Goal: Obtain resource: Download file/media

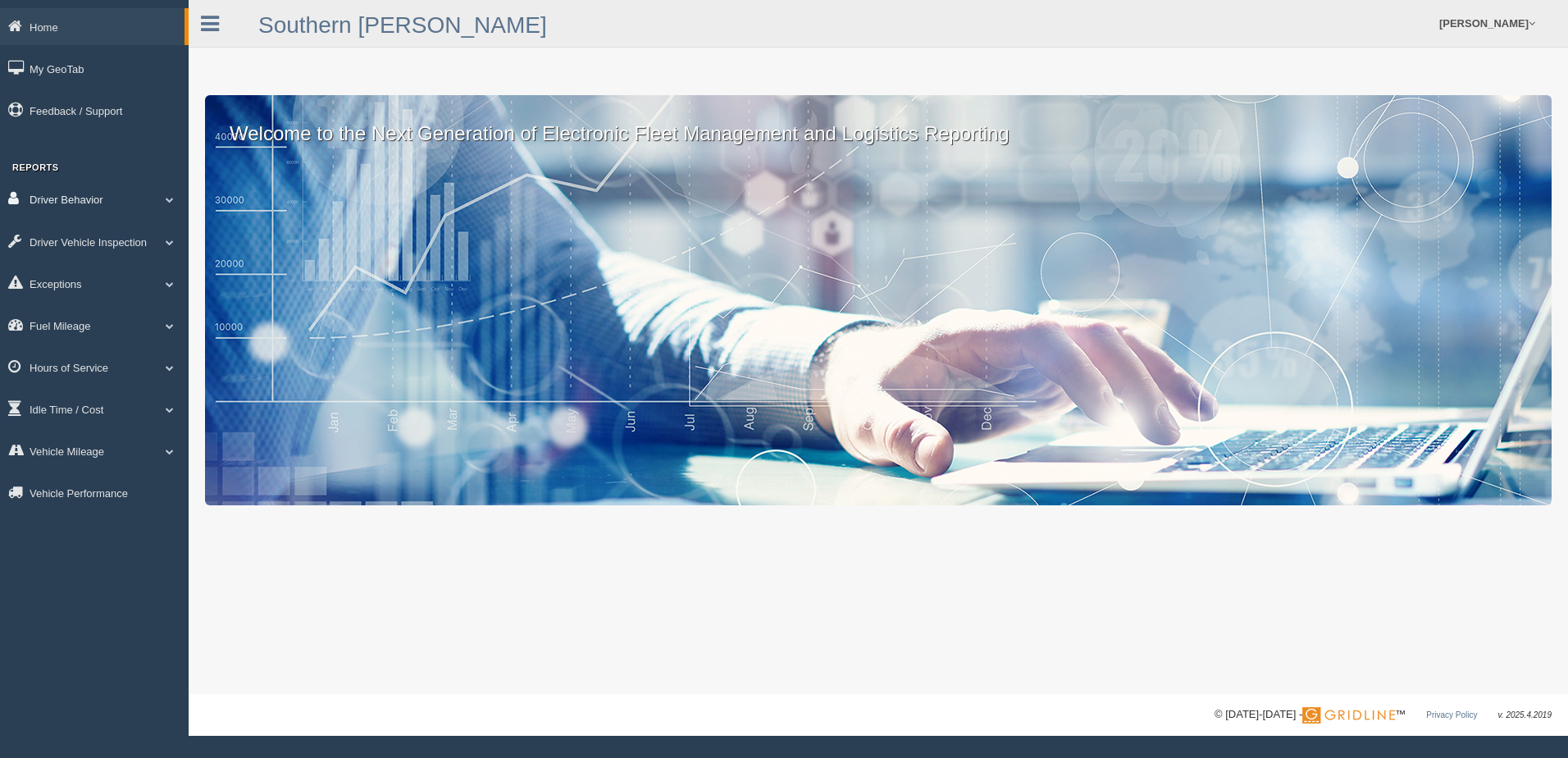
click at [175, 201] on span at bounding box center [169, 199] width 22 height 8
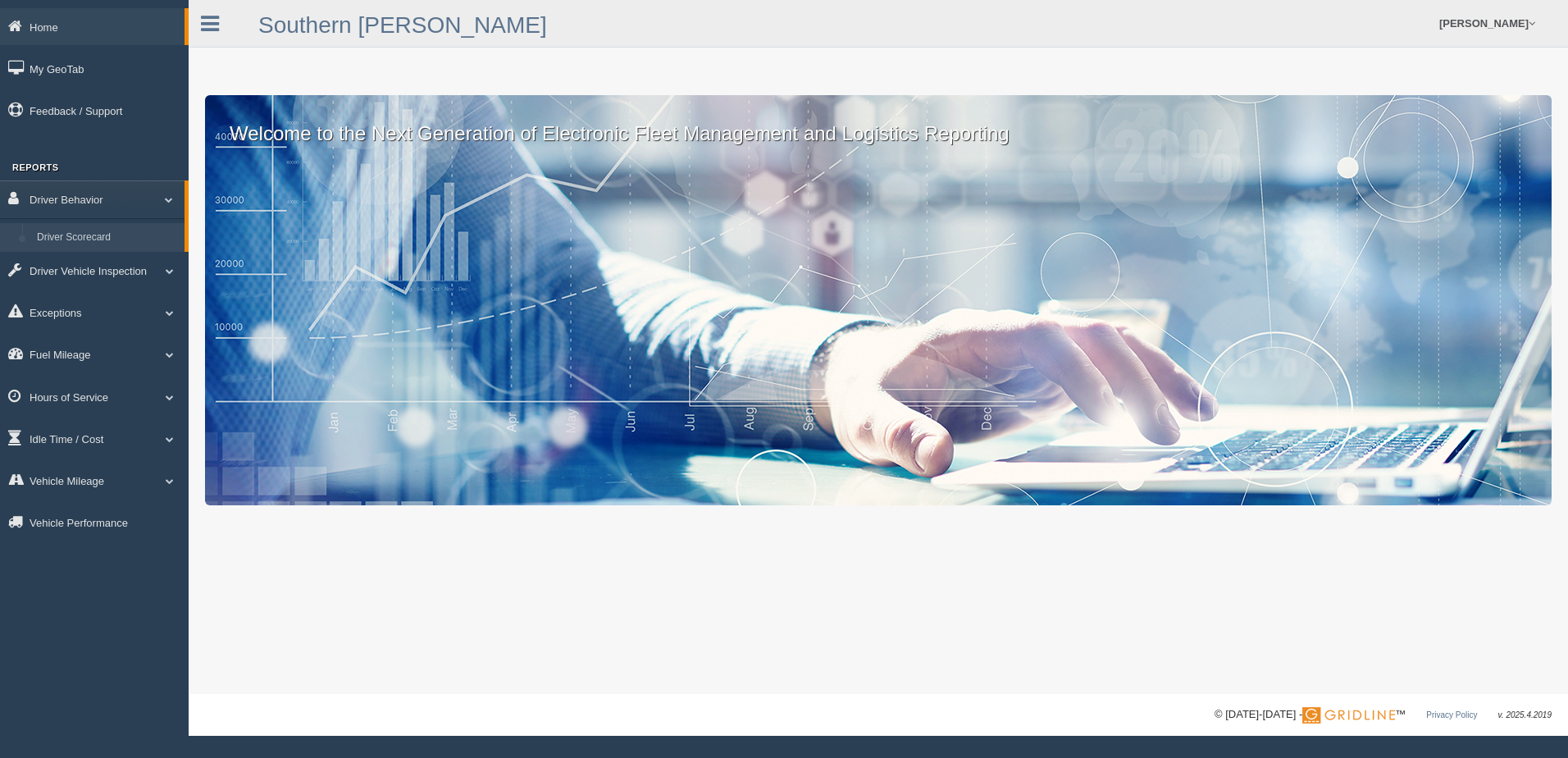
click at [141, 226] on link "Driver Scorecard" at bounding box center [108, 238] width 155 height 30
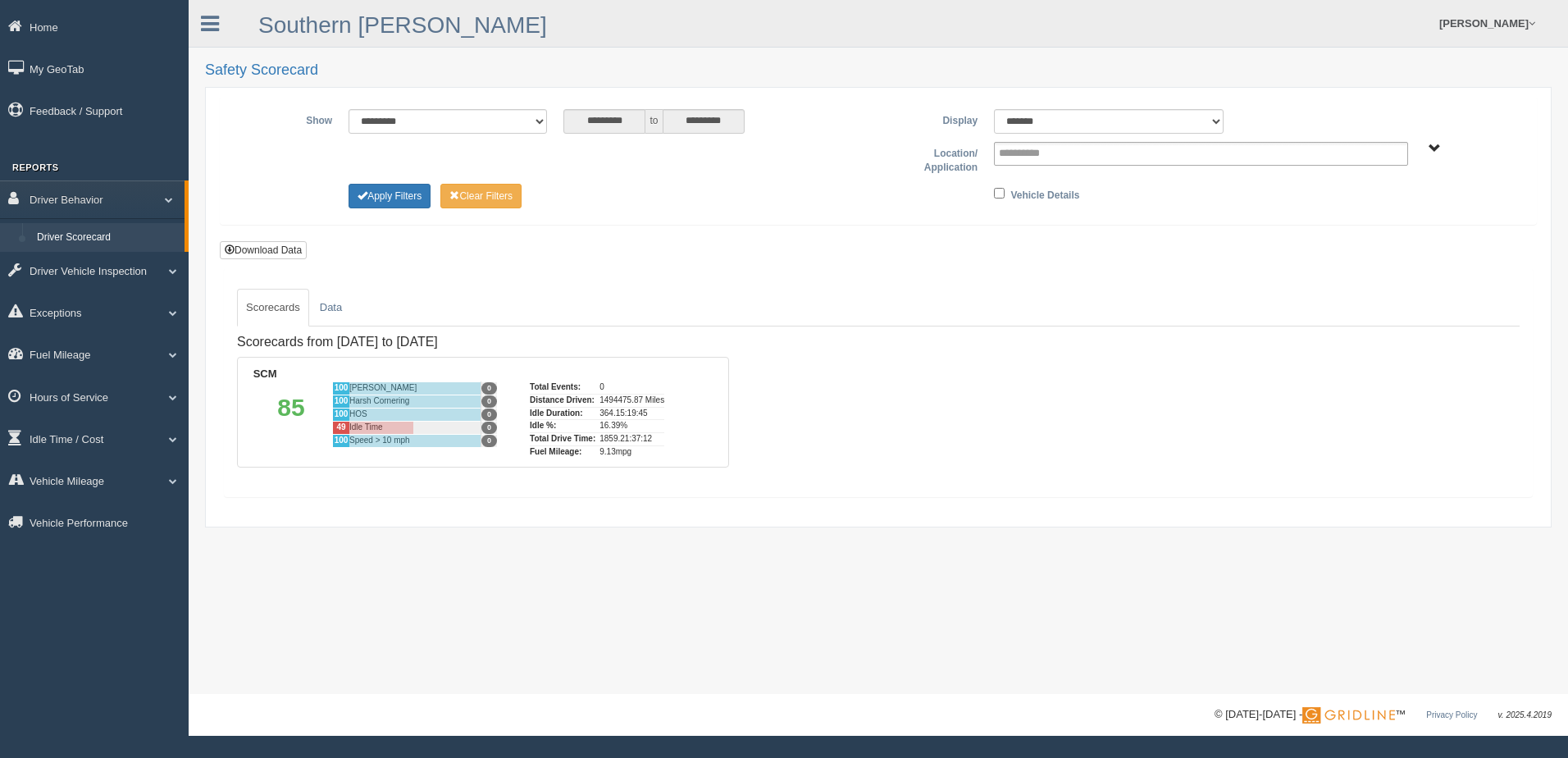
click at [114, 232] on link "Driver Scorecard" at bounding box center [108, 238] width 155 height 30
click at [1440, 147] on span "SCM" at bounding box center [1434, 148] width 12 height 12
click at [1375, 208] on button "SCM" at bounding box center [1359, 207] width 42 height 18
click at [1389, 295] on button "Operations" at bounding box center [1372, 297] width 68 height 18
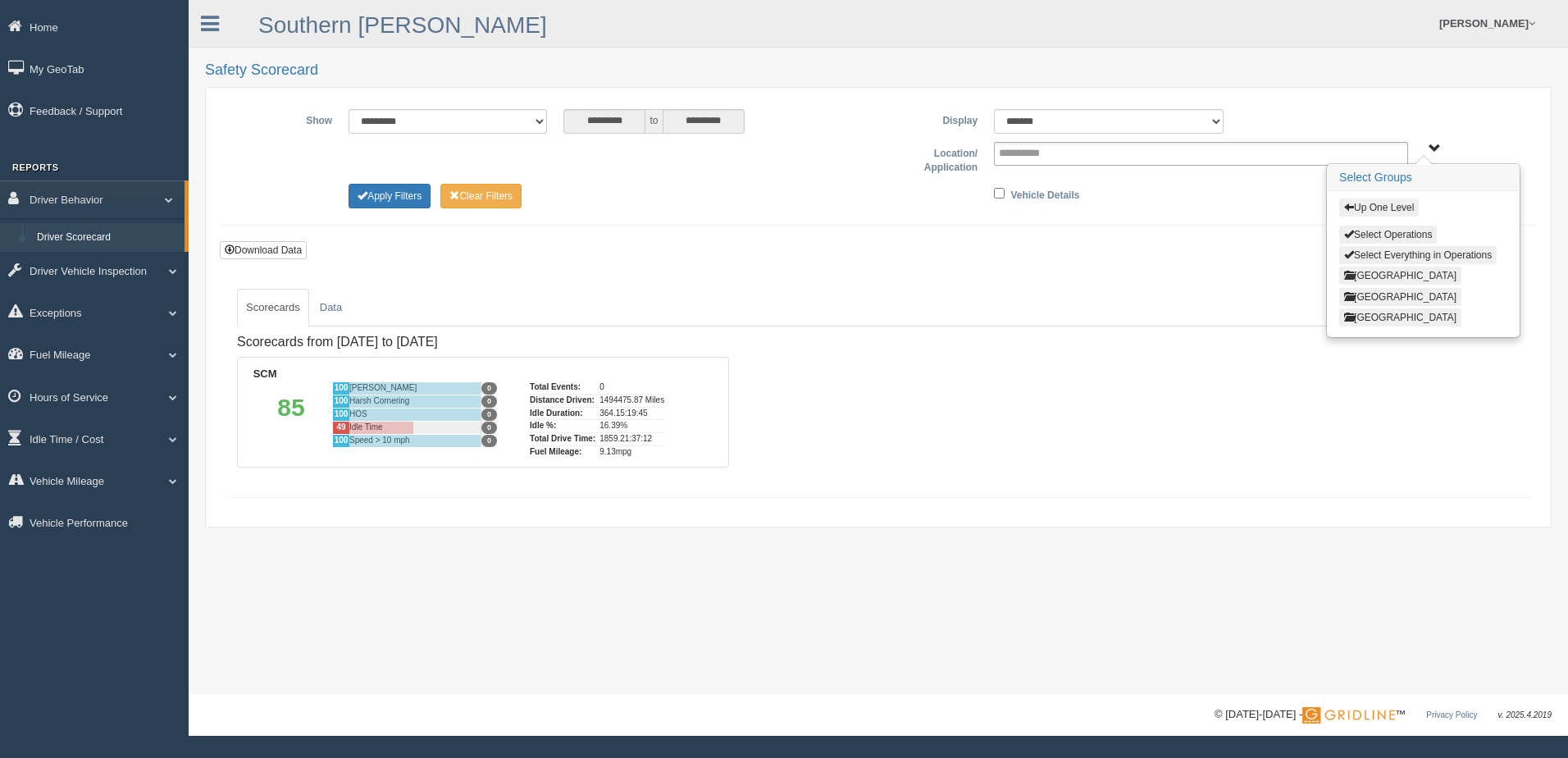
click at [1389, 274] on button "Central Region" at bounding box center [1400, 275] width 123 height 18
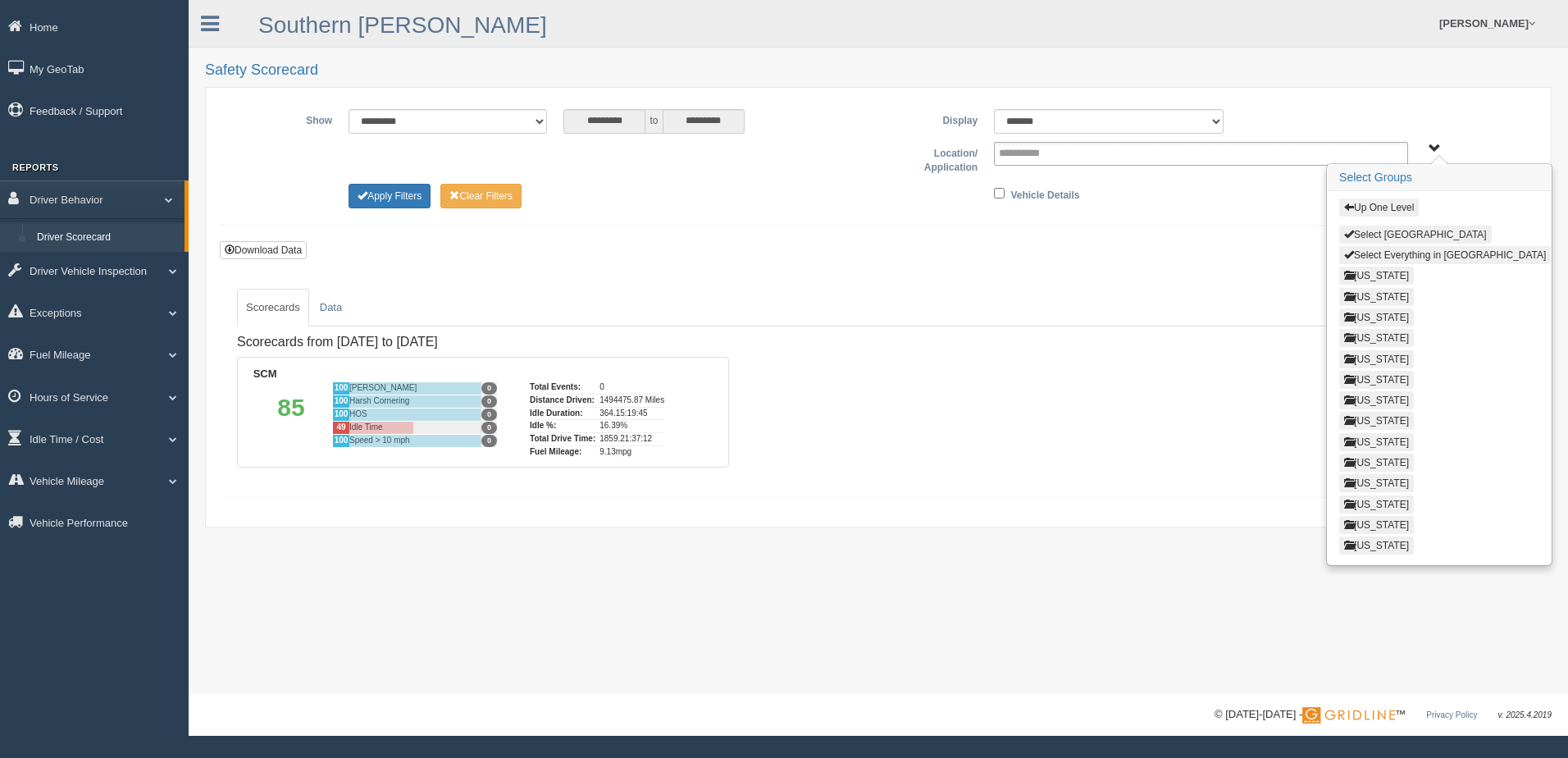
click at [1389, 237] on button "Select Central Region" at bounding box center [1415, 234] width 152 height 18
click at [1361, 232] on button "Select Central Region" at bounding box center [1415, 234] width 152 height 18
type input "**********"
click at [1374, 255] on button "Select Everything in [GEOGRAPHIC_DATA]" at bounding box center [1445, 255] width 211 height 18
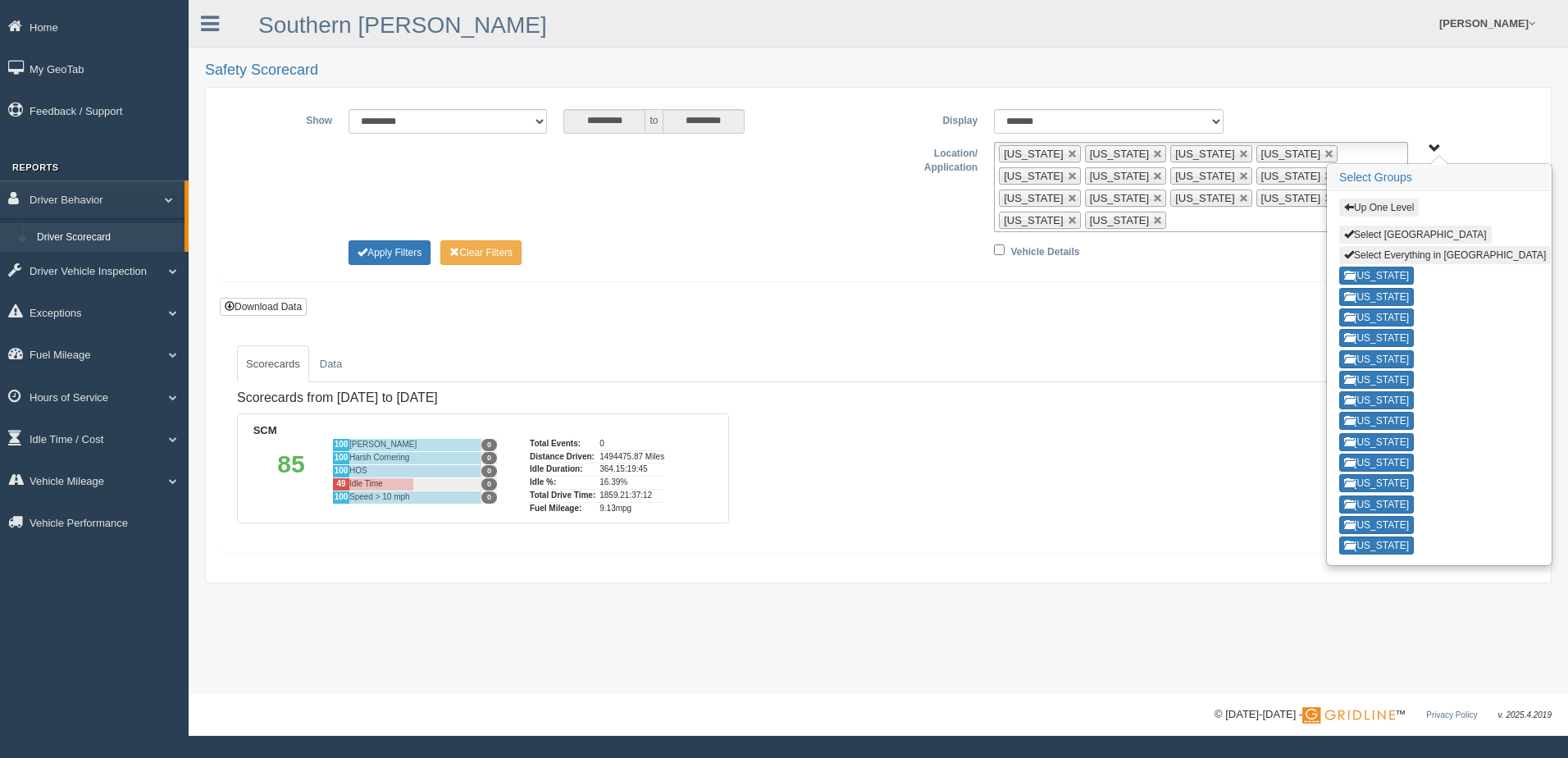
click at [1365, 206] on button "Up One Level" at bounding box center [1378, 207] width 80 height 18
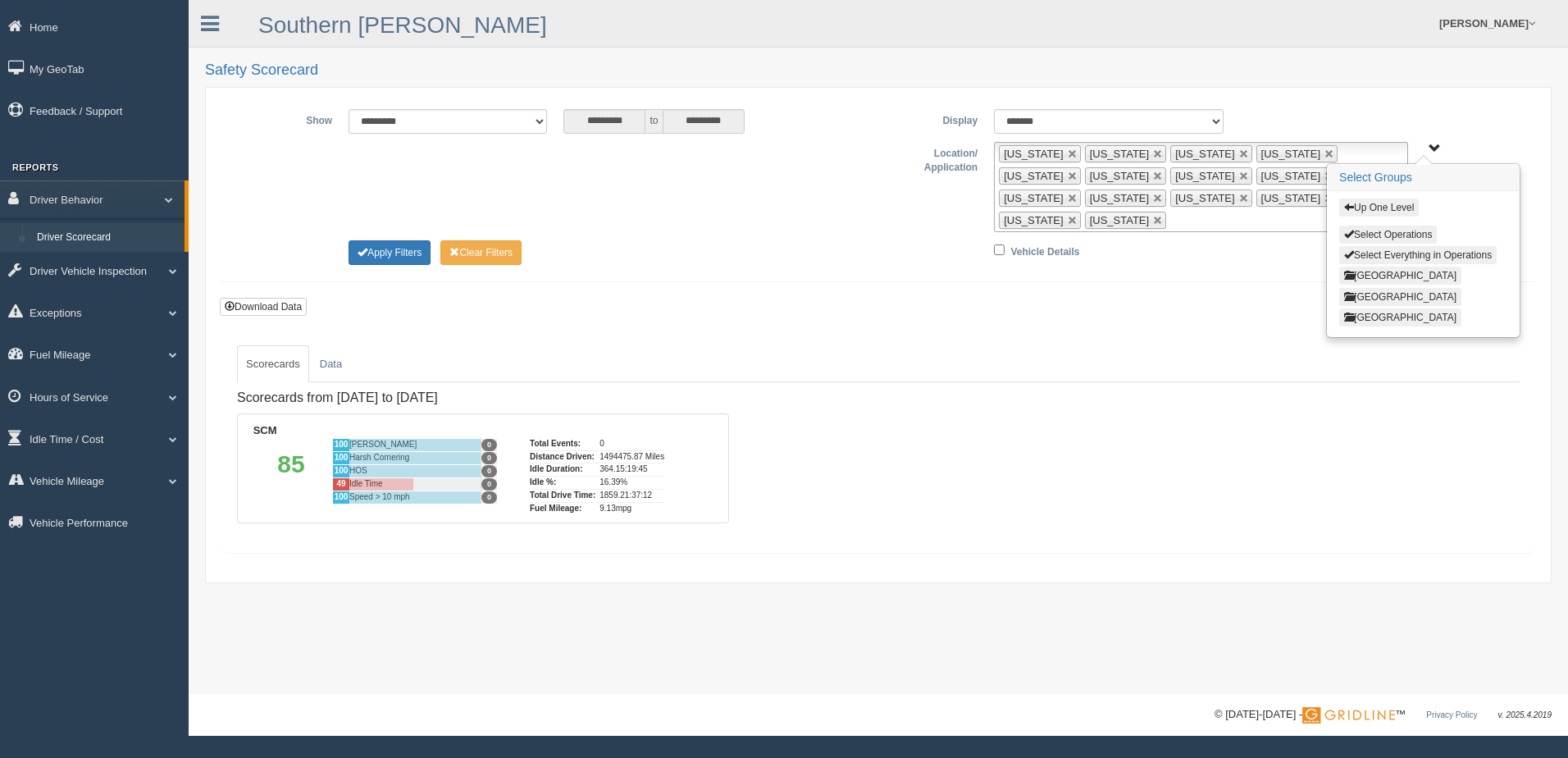
click at [1389, 295] on button "East Region" at bounding box center [1400, 297] width 123 height 18
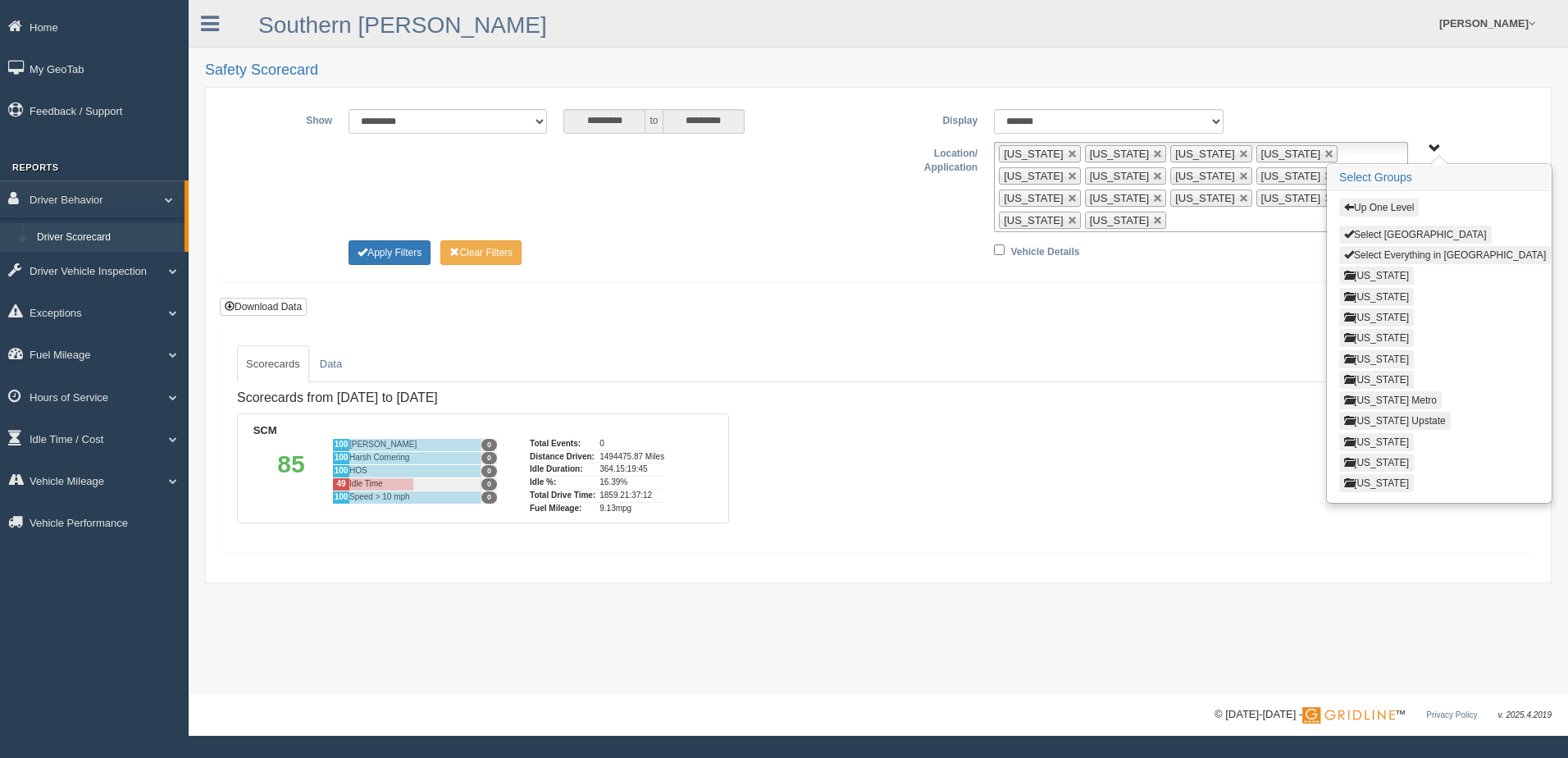
click at [1387, 253] on button "Select Everything in East Region" at bounding box center [1445, 255] width 211 height 18
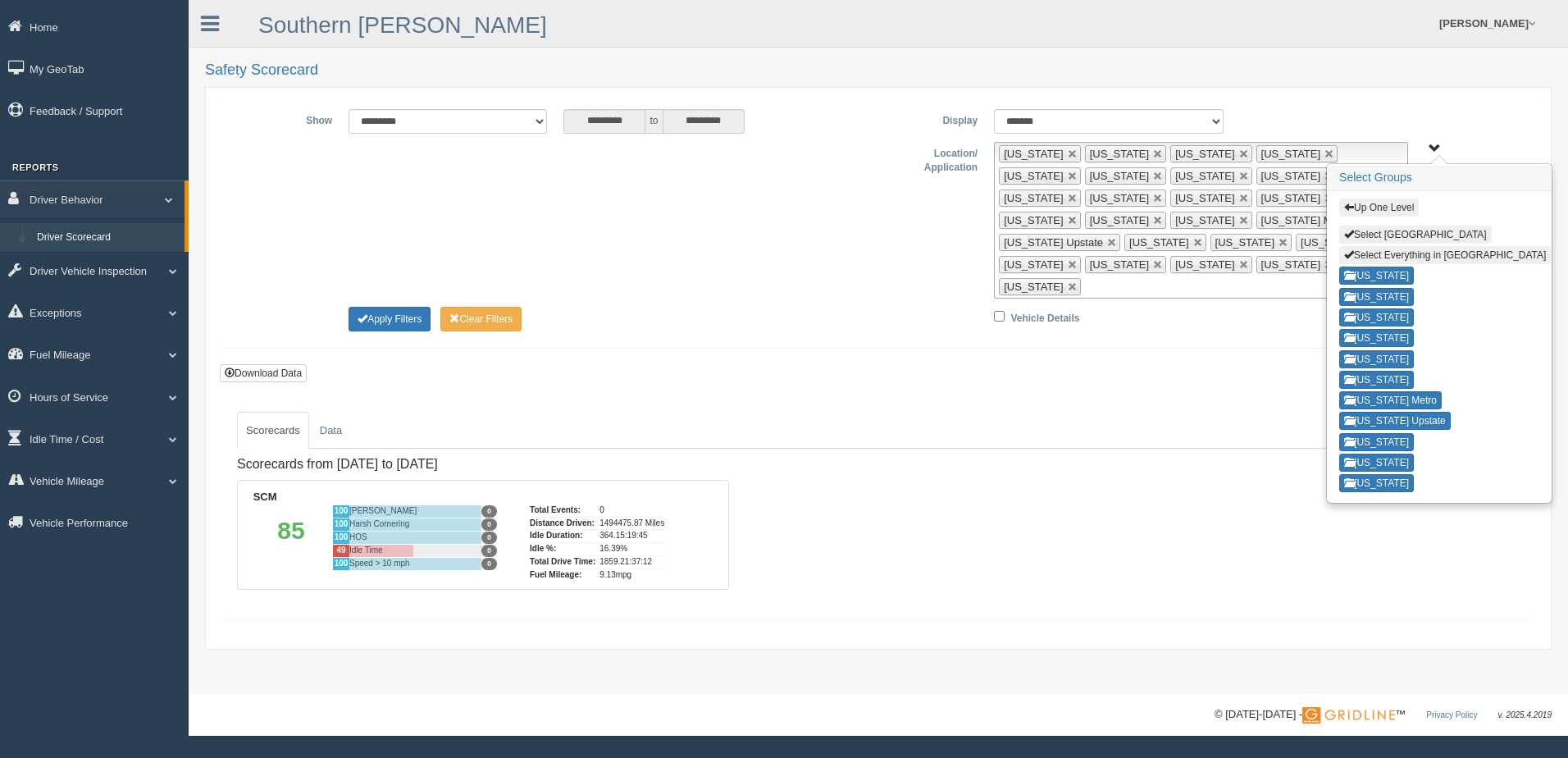
click at [1371, 207] on button "Up One Level" at bounding box center [1378, 207] width 80 height 18
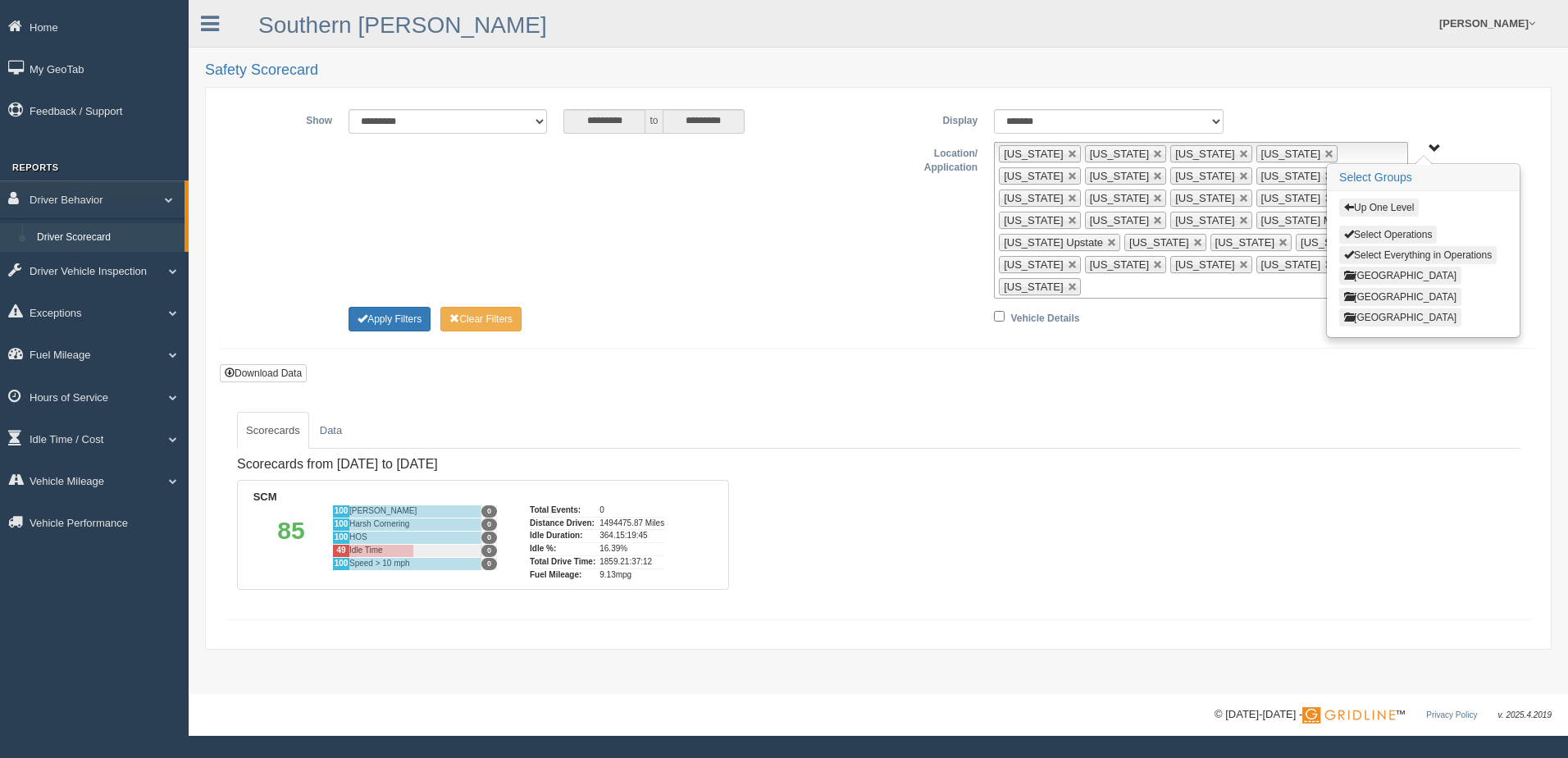
click at [1399, 312] on button "West Region" at bounding box center [1400, 317] width 123 height 18
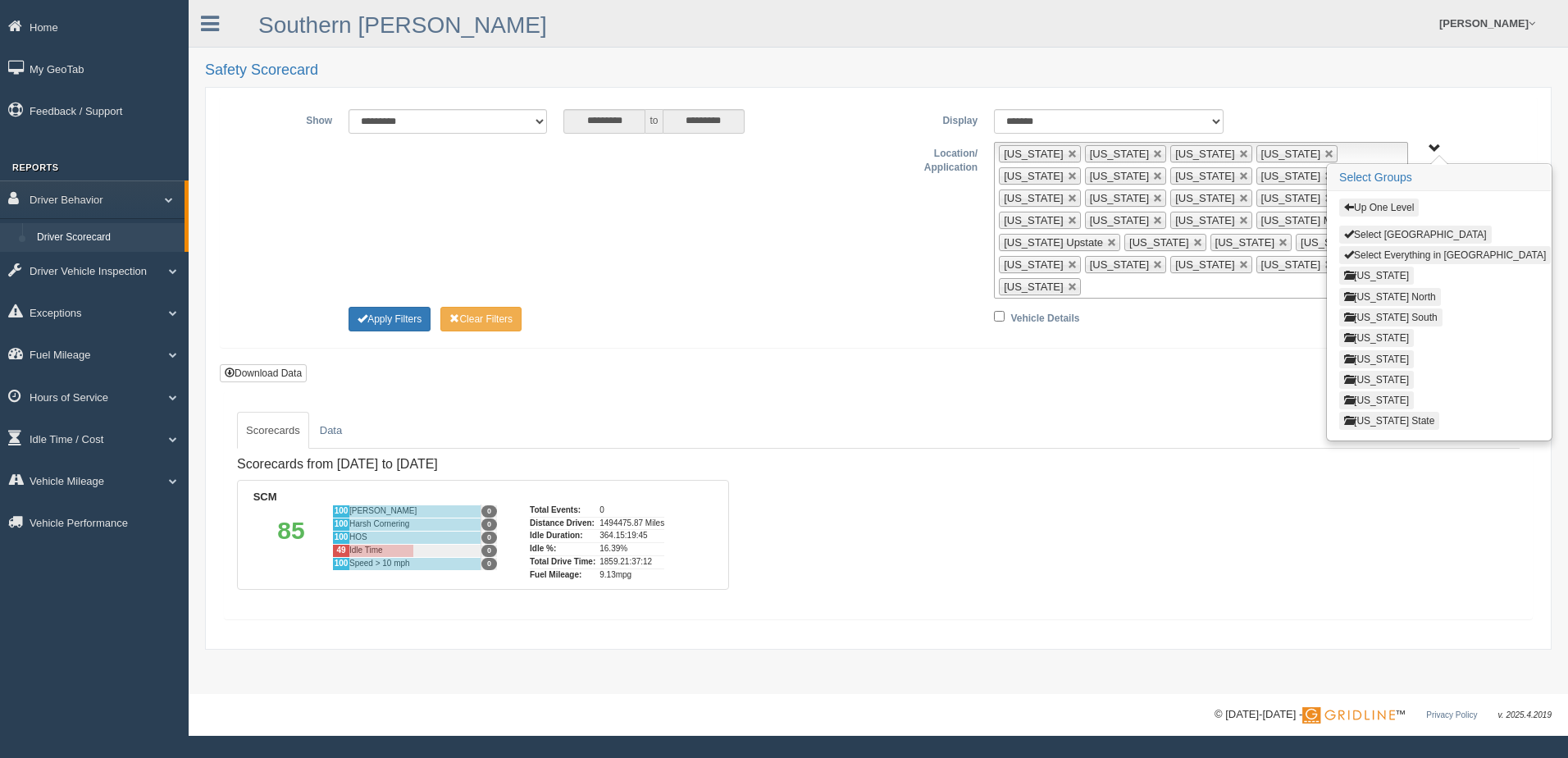
click at [1406, 255] on button "Select Everything in West Region" at bounding box center [1445, 255] width 211 height 18
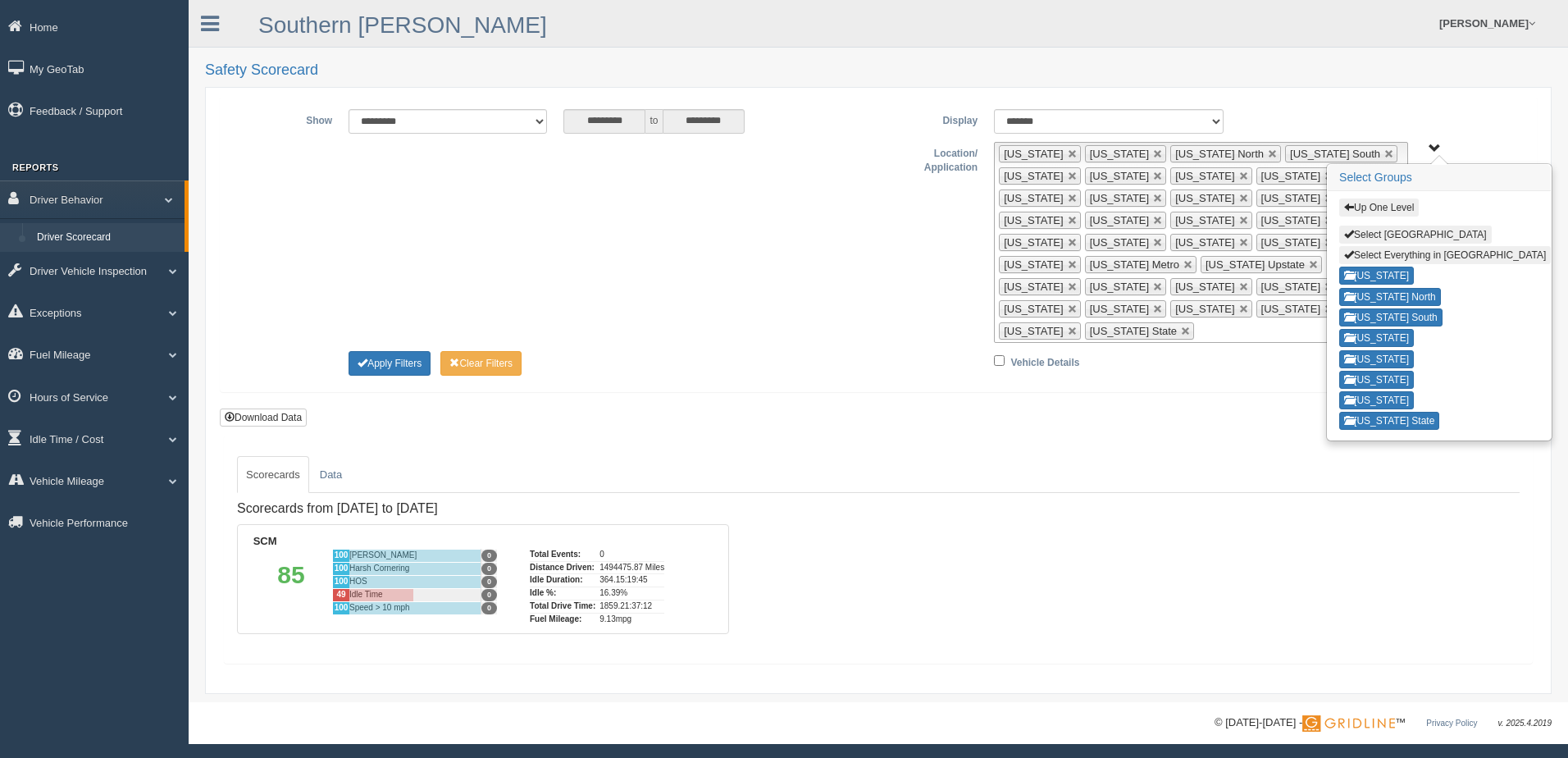
click at [1225, 329] on div "**********" at bounding box center [878, 243] width 1315 height 295
drag, startPoint x: 409, startPoint y: 310, endPoint x: 438, endPoint y: 372, distance: 68.4
click at [412, 351] on button "Apply Filters" at bounding box center [389, 363] width 82 height 24
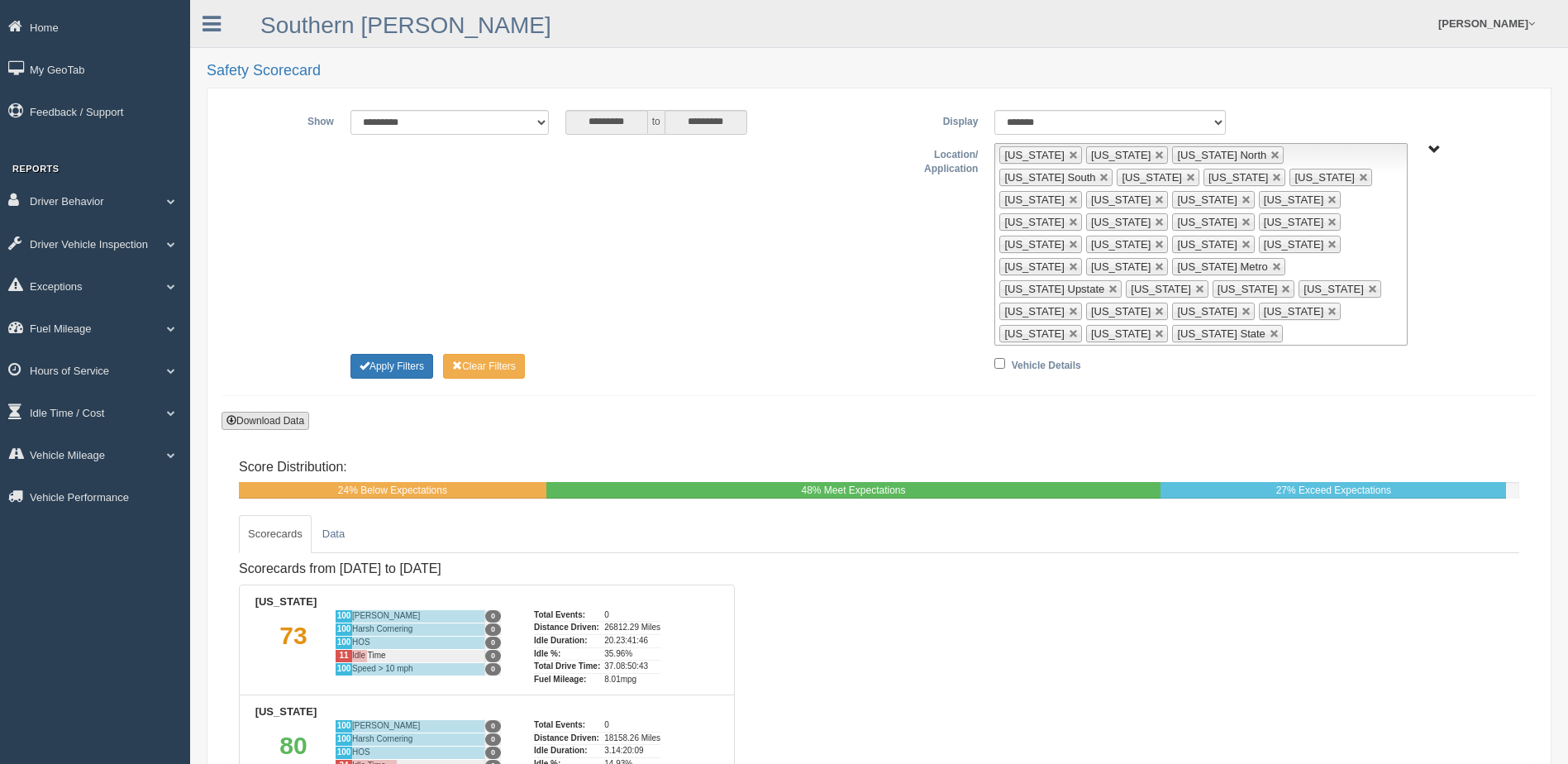
click at [292, 411] on button "Download Data" at bounding box center [265, 420] width 88 height 18
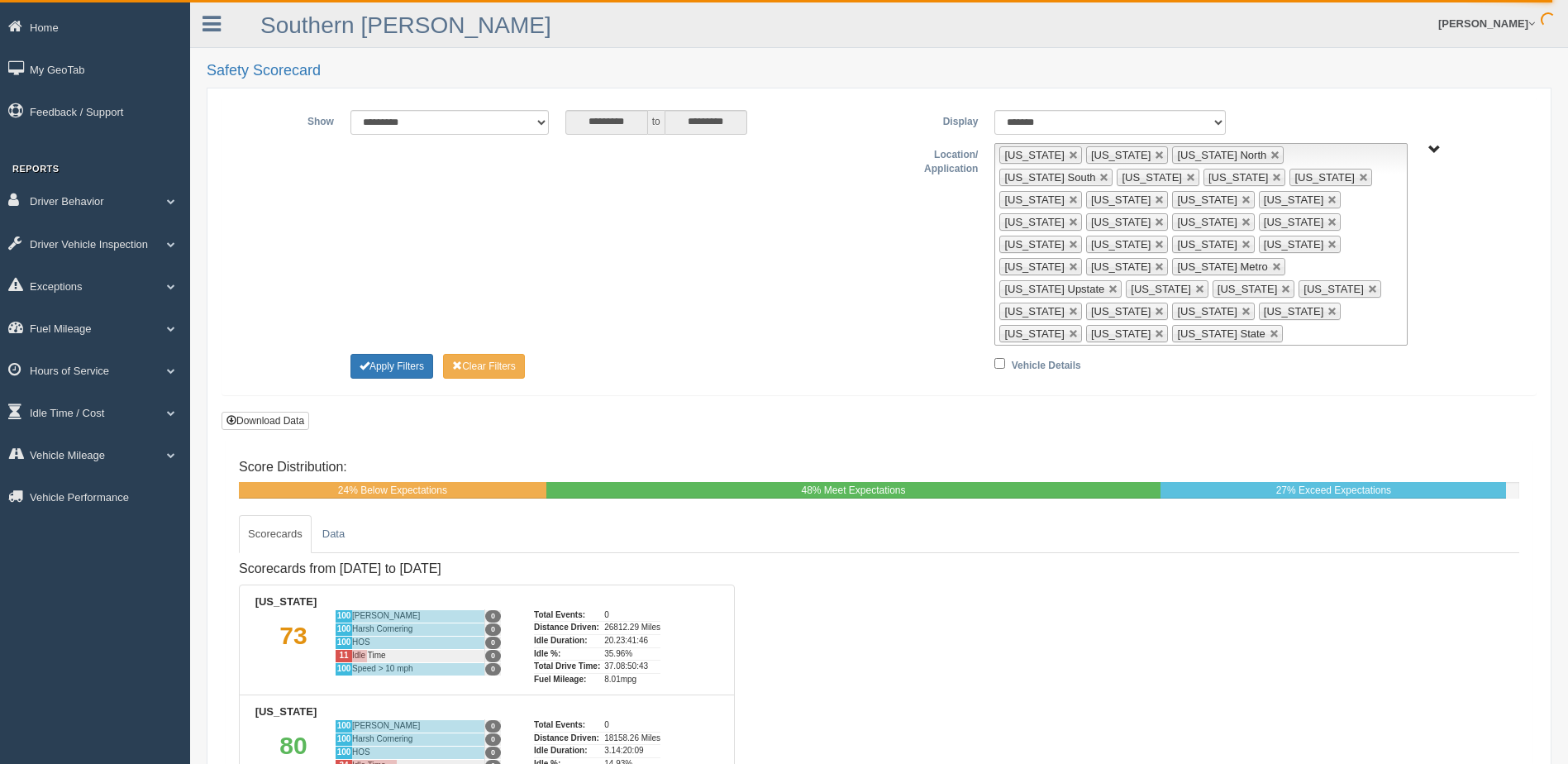
click at [734, 274] on div "**********" at bounding box center [879, 244] width 1289 height 203
click at [1216, 125] on select "******* ******" at bounding box center [1109, 123] width 231 height 25
select select "**"
click at [994, 110] on select "******* ******" at bounding box center [1109, 123] width 231 height 25
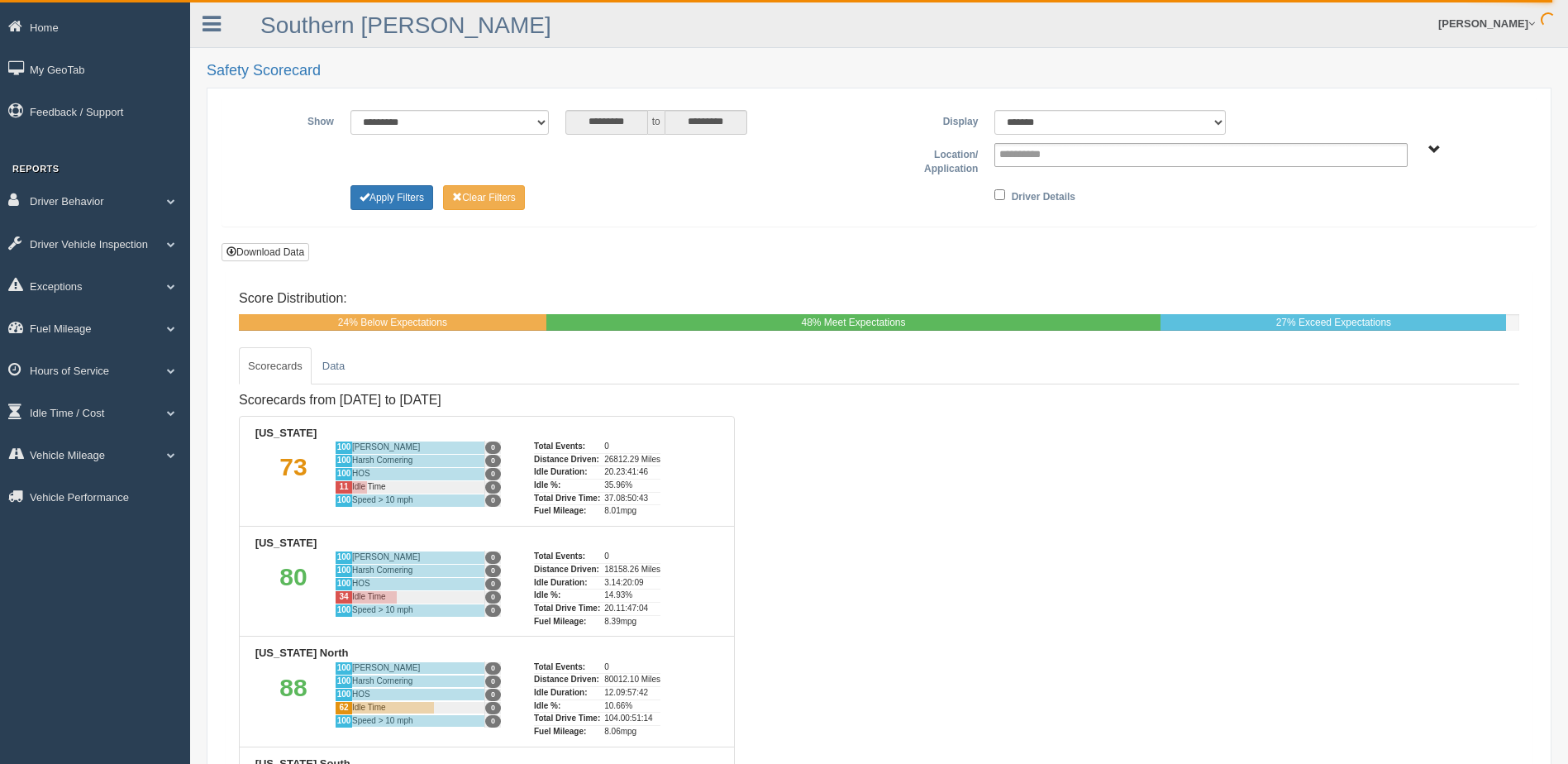
click at [1433, 147] on span "SCM" at bounding box center [1434, 149] width 12 height 12
click at [1385, 210] on button "SCM" at bounding box center [1371, 208] width 42 height 18
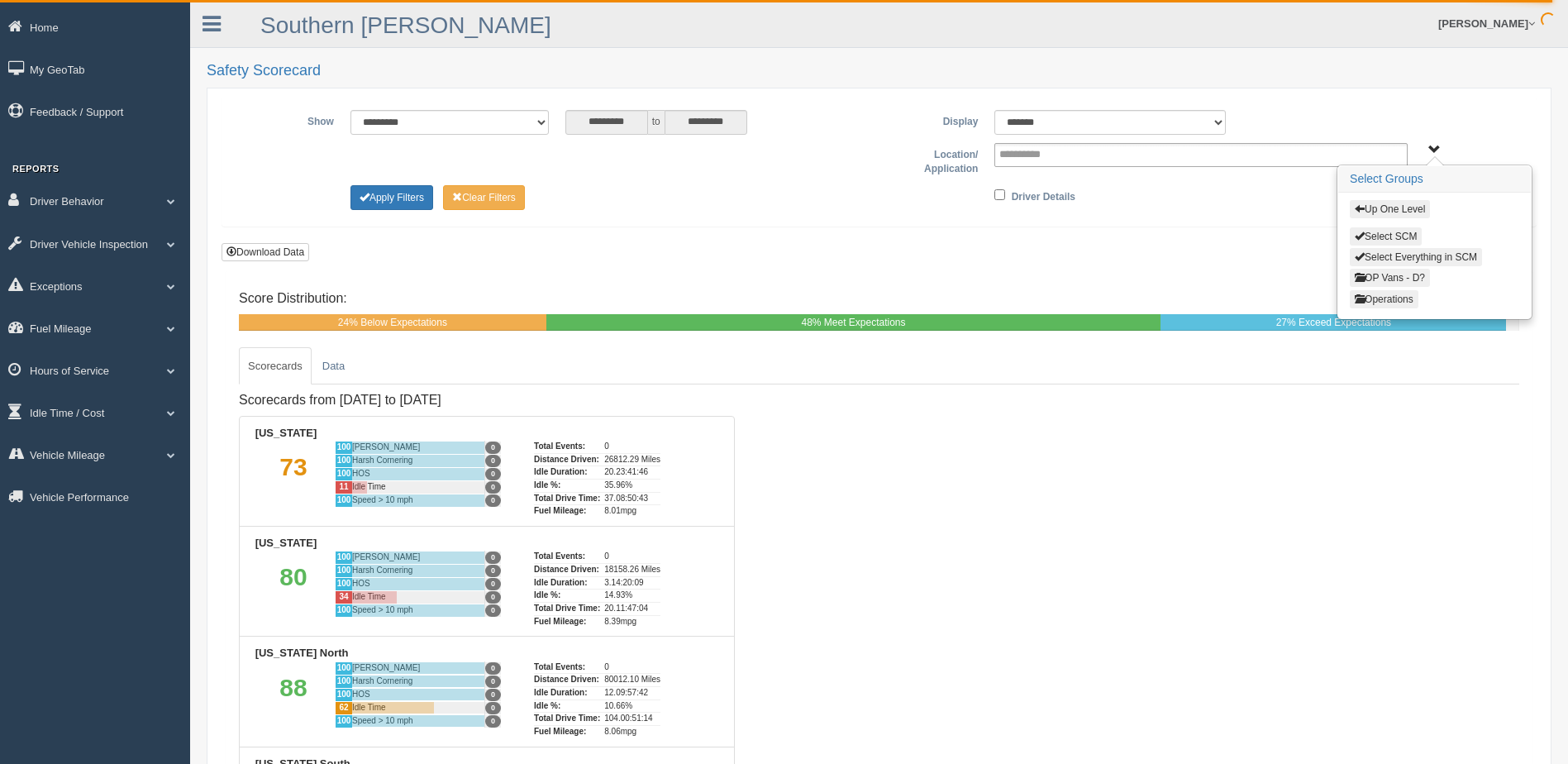
click at [1392, 298] on button "Operations" at bounding box center [1384, 299] width 69 height 18
click at [1389, 282] on button "Central Region" at bounding box center [1411, 277] width 124 height 18
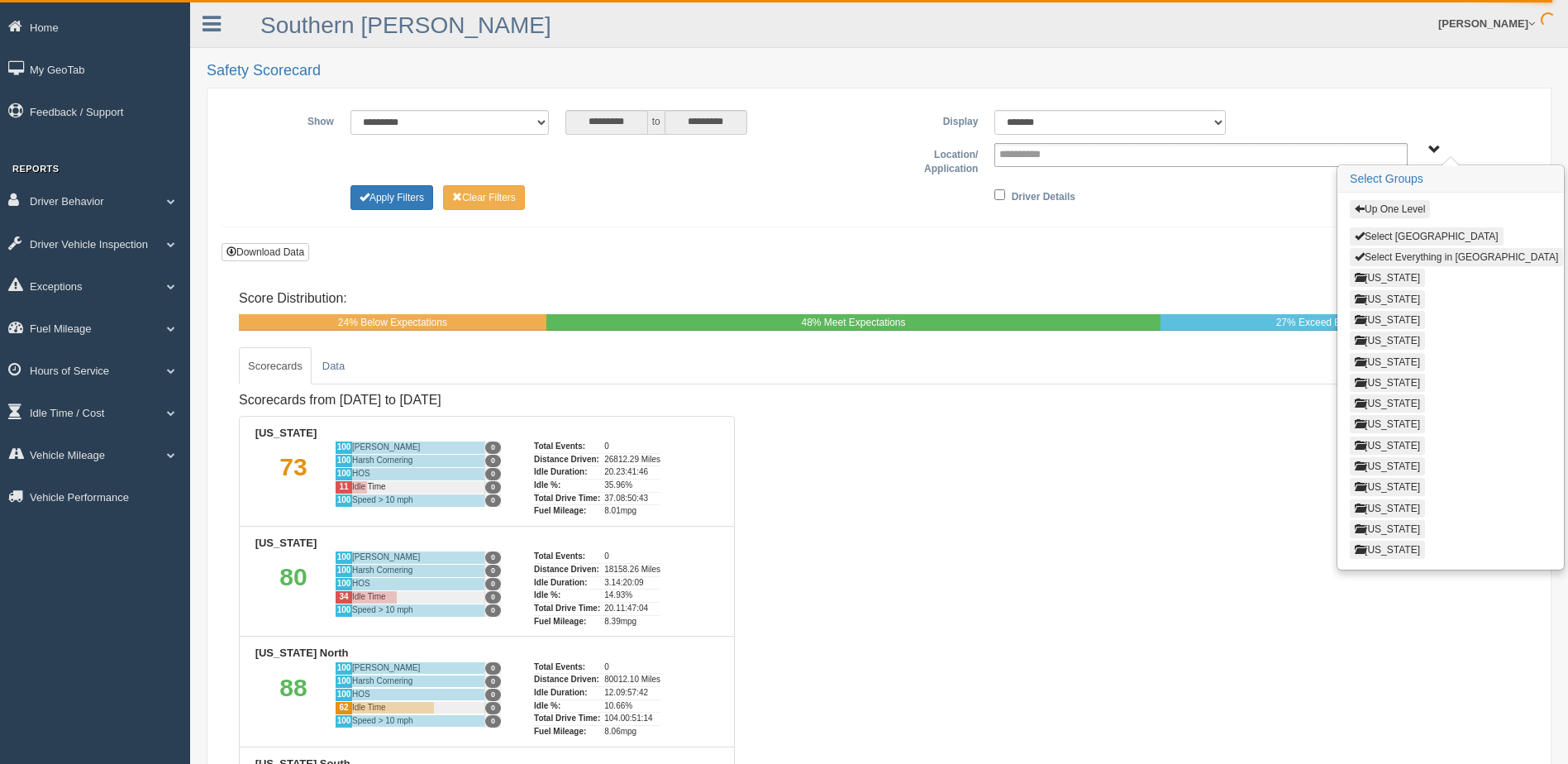
click at [1387, 253] on button "Select Everything in Central Region" at bounding box center [1457, 257] width 213 height 18
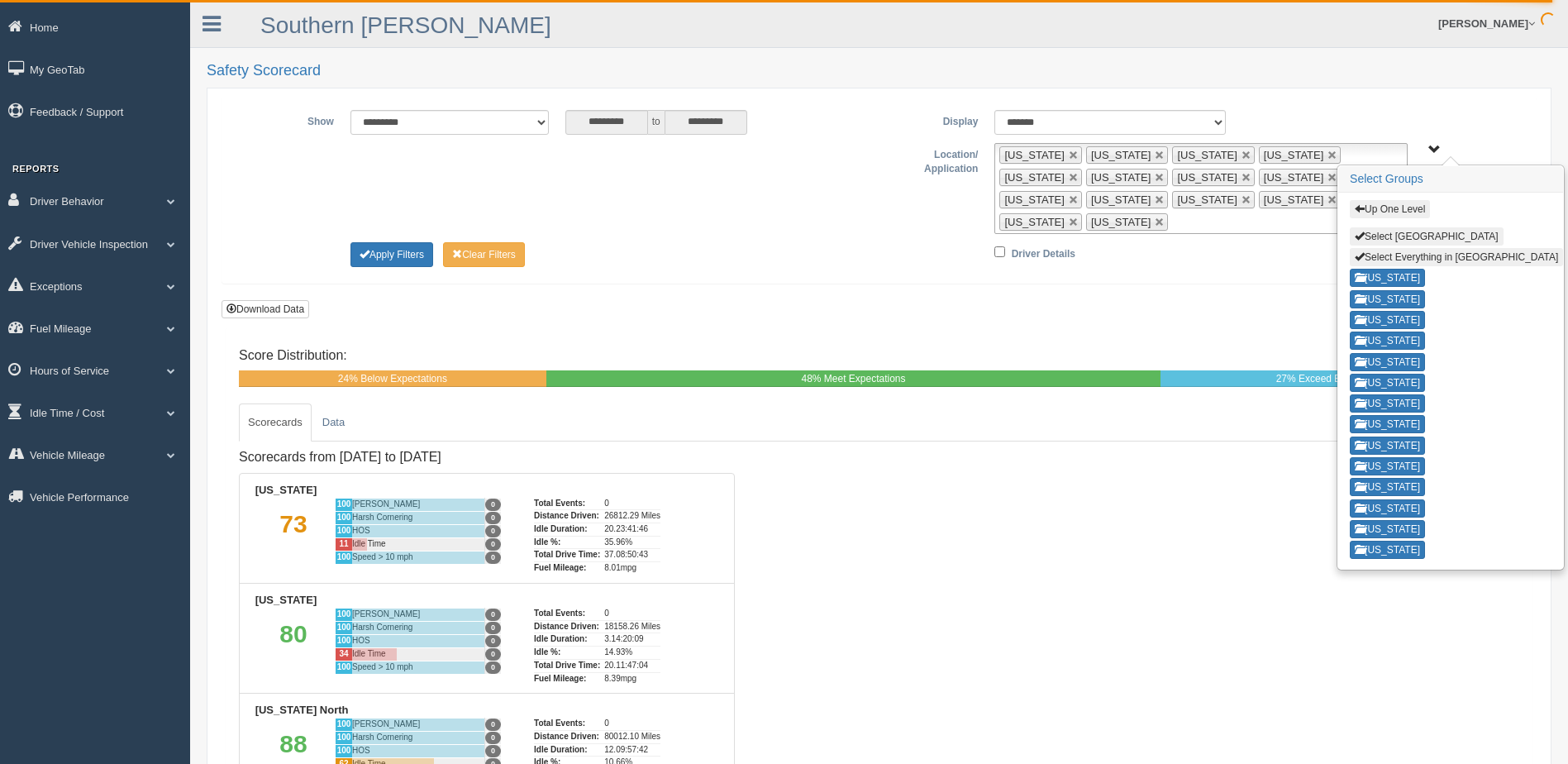
click at [1382, 211] on button "Up One Level" at bounding box center [1390, 208] width 80 height 18
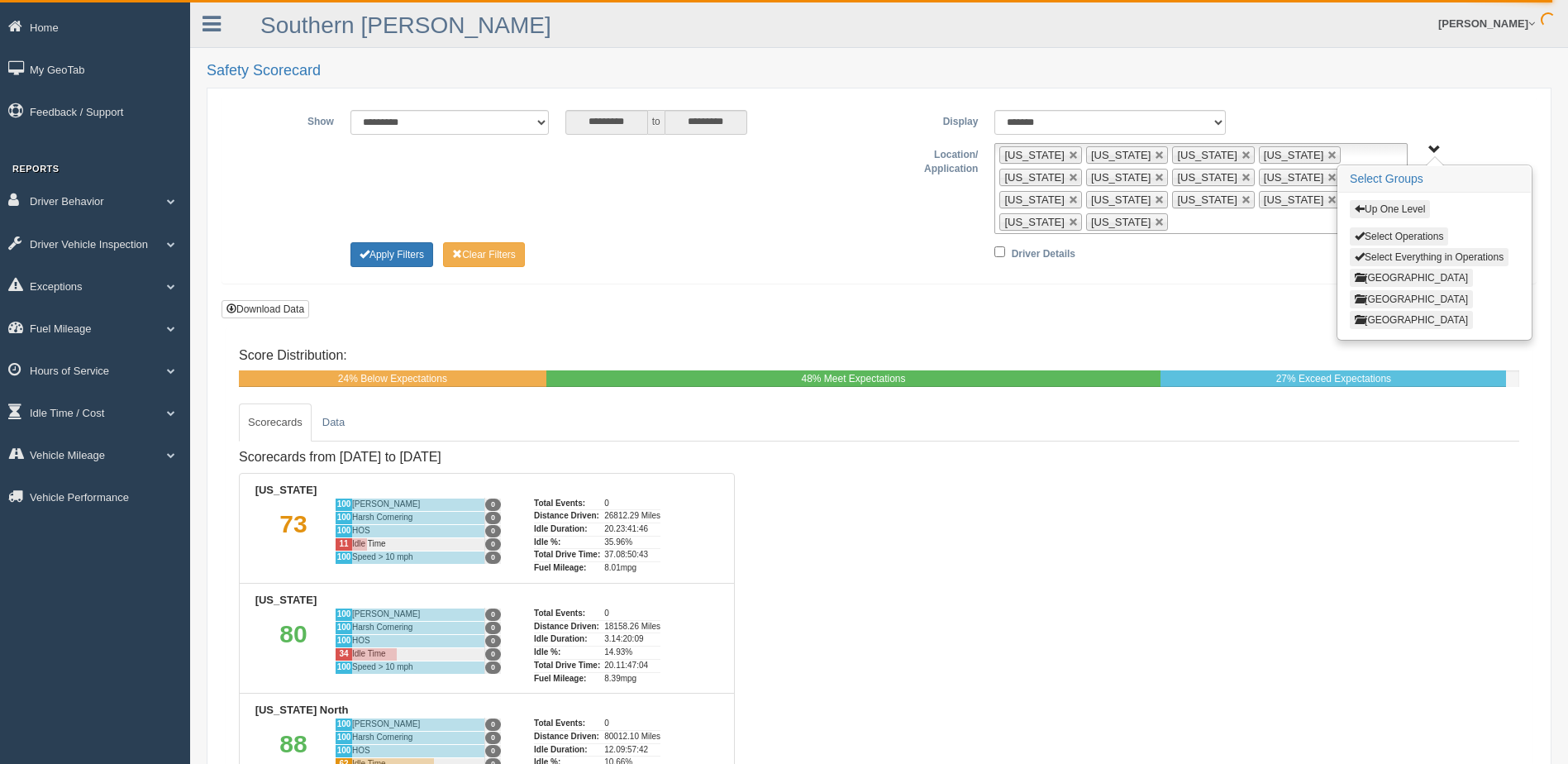
click at [1389, 294] on button "East Region" at bounding box center [1411, 299] width 124 height 18
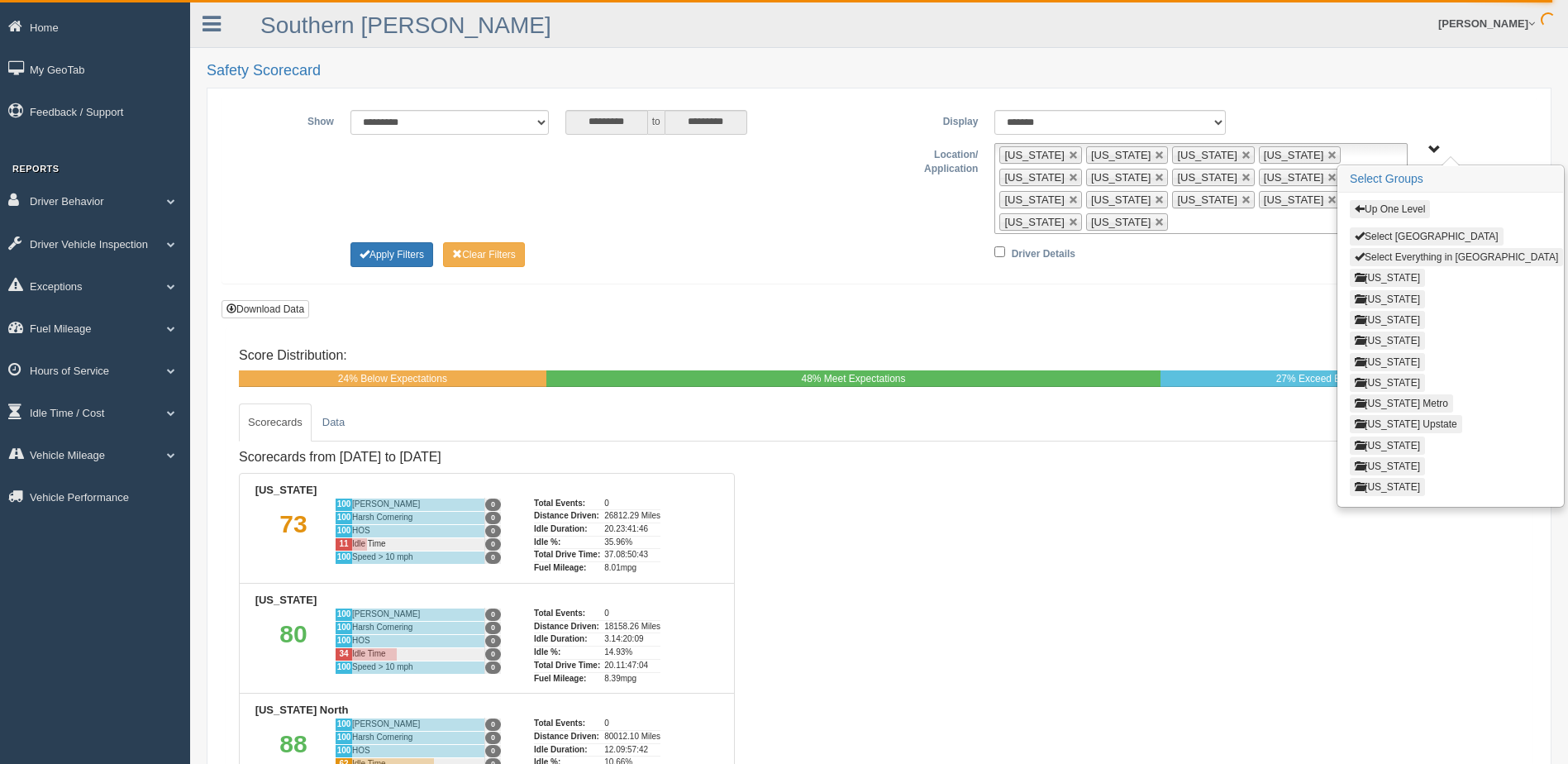
click at [1397, 254] on button "Select Everything in East Region" at bounding box center [1457, 257] width 213 height 18
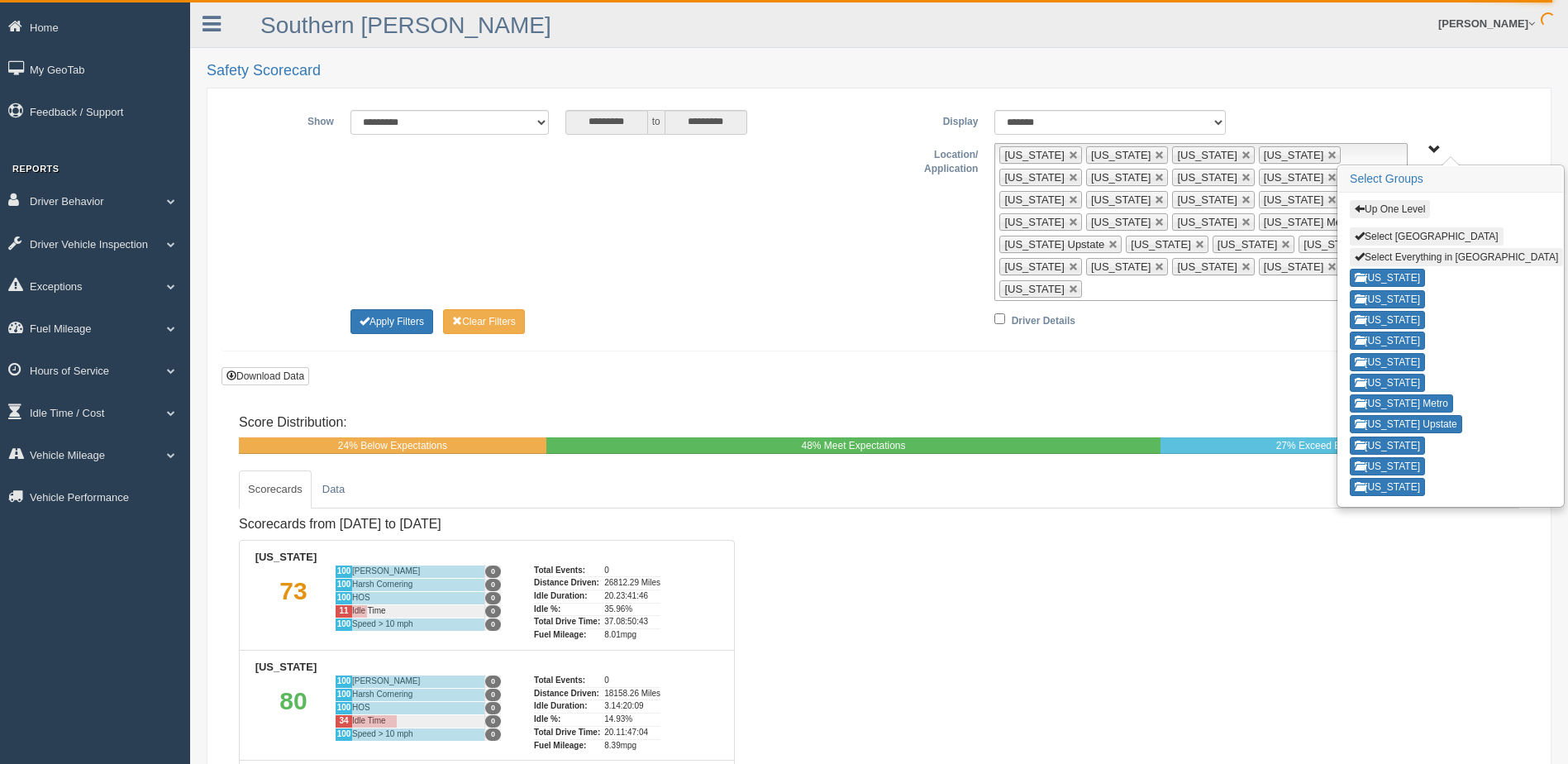
click at [1384, 206] on button "Up One Level" at bounding box center [1390, 208] width 80 height 18
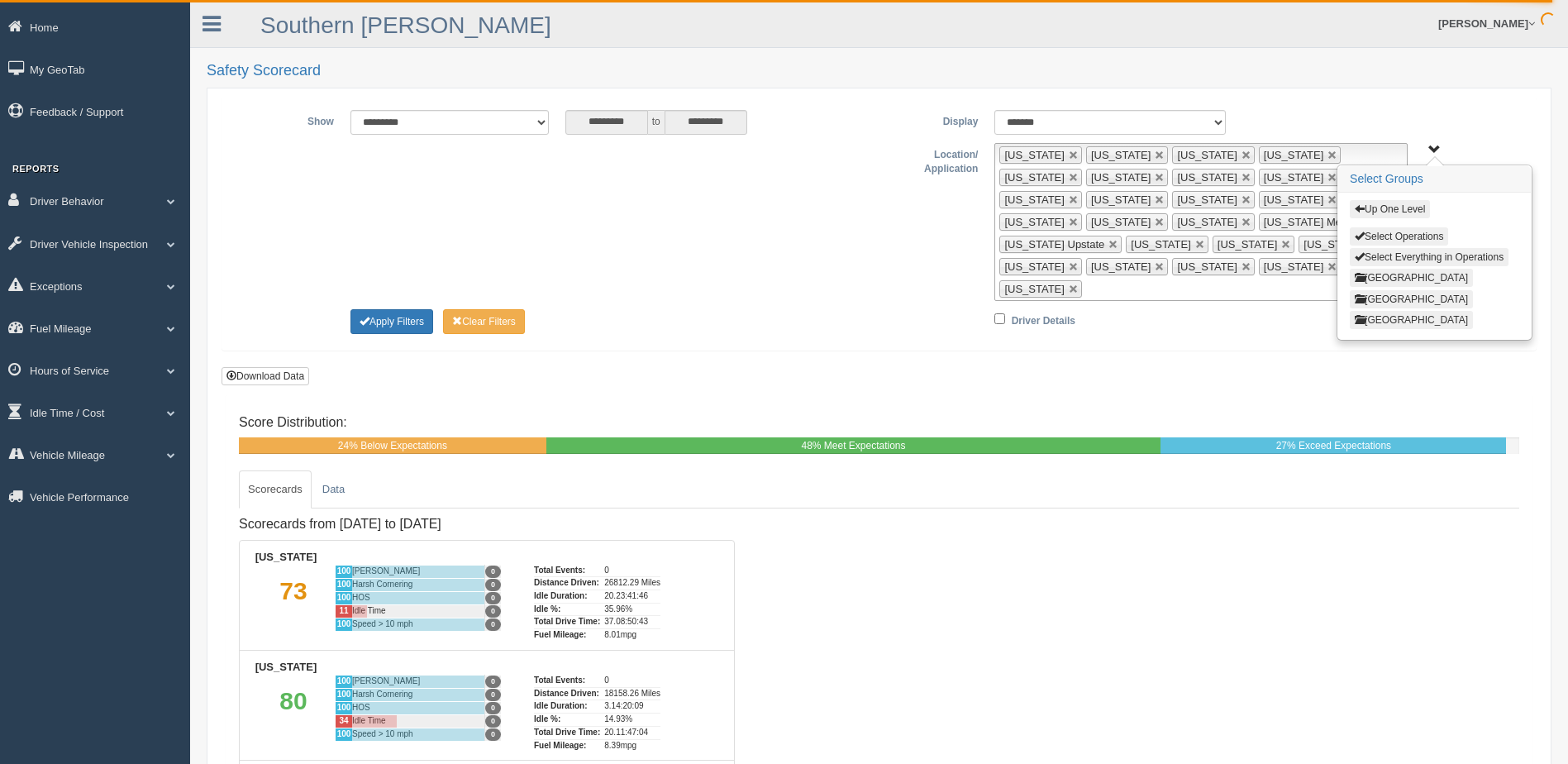
click at [1381, 318] on button "West Region" at bounding box center [1411, 320] width 124 height 18
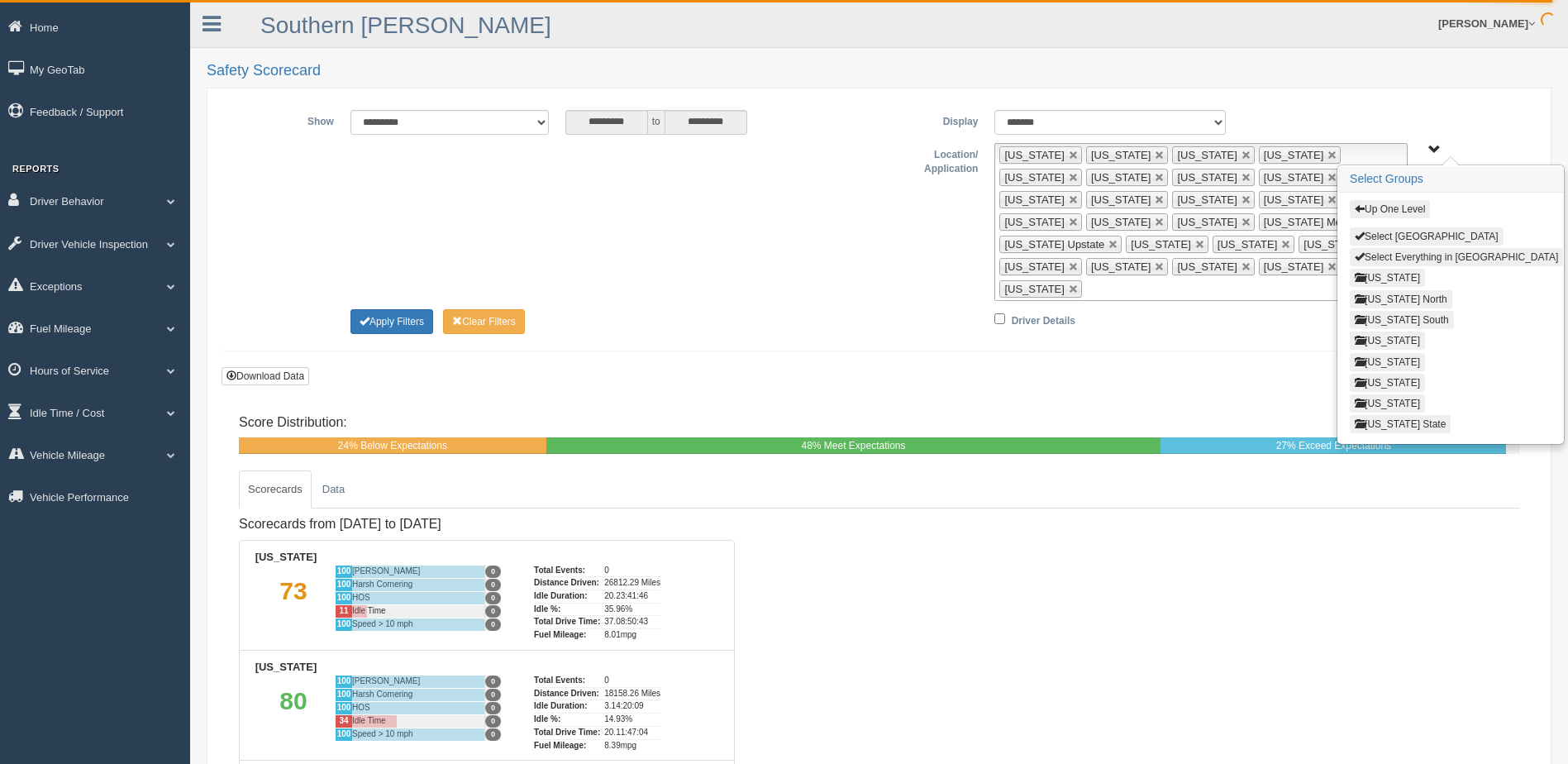
click at [1394, 254] on button "Select Everything in West Region" at bounding box center [1457, 257] width 213 height 18
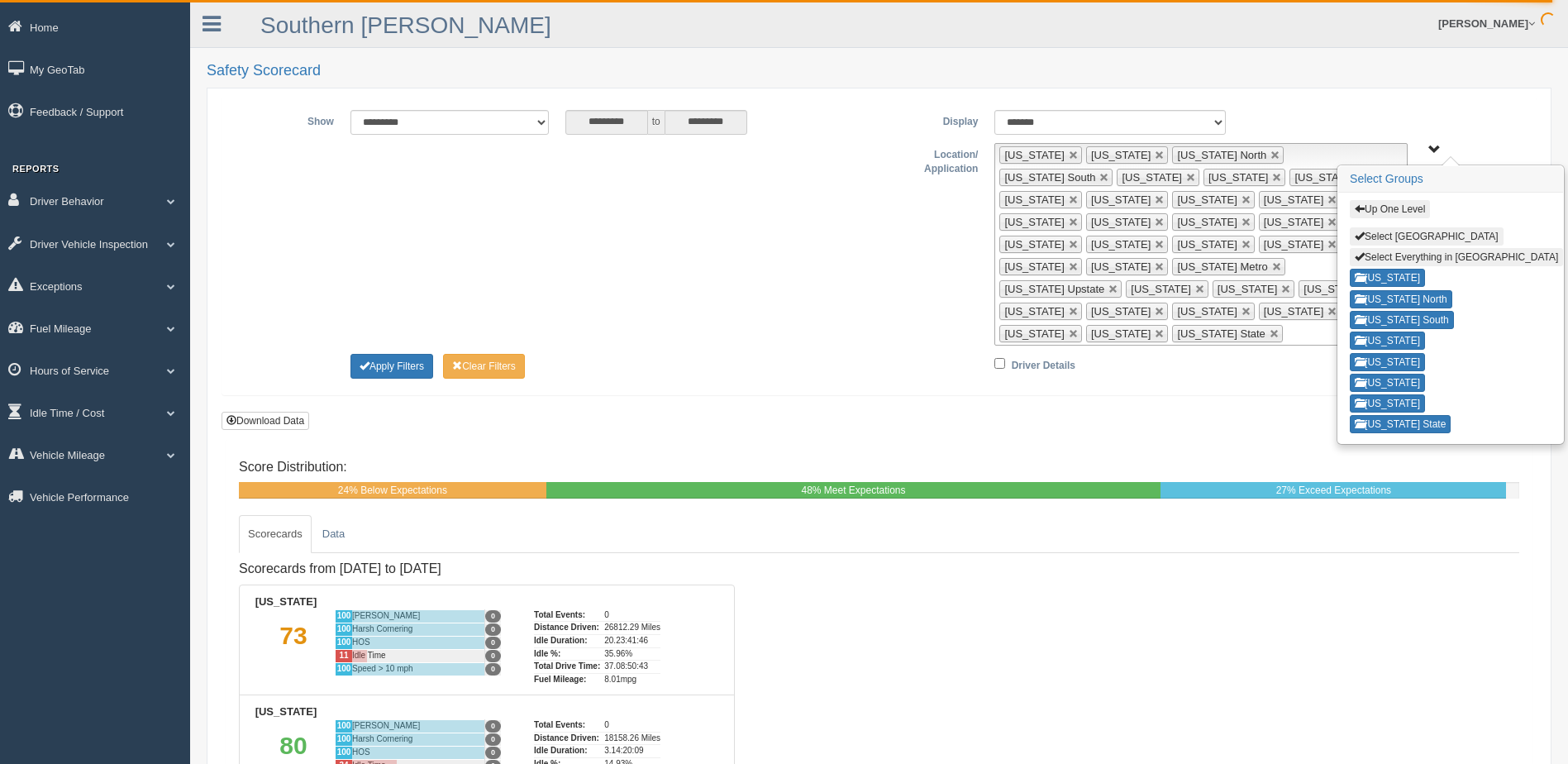
click at [1235, 334] on div "**********" at bounding box center [879, 245] width 1314 height 297
click at [370, 354] on button "Apply Filters" at bounding box center [392, 366] width 83 height 25
click at [294, 411] on button "Download Data" at bounding box center [265, 420] width 88 height 18
click at [287, 411] on button "Download Data" at bounding box center [265, 420] width 88 height 18
click at [291, 411] on button "Download Data" at bounding box center [265, 420] width 88 height 18
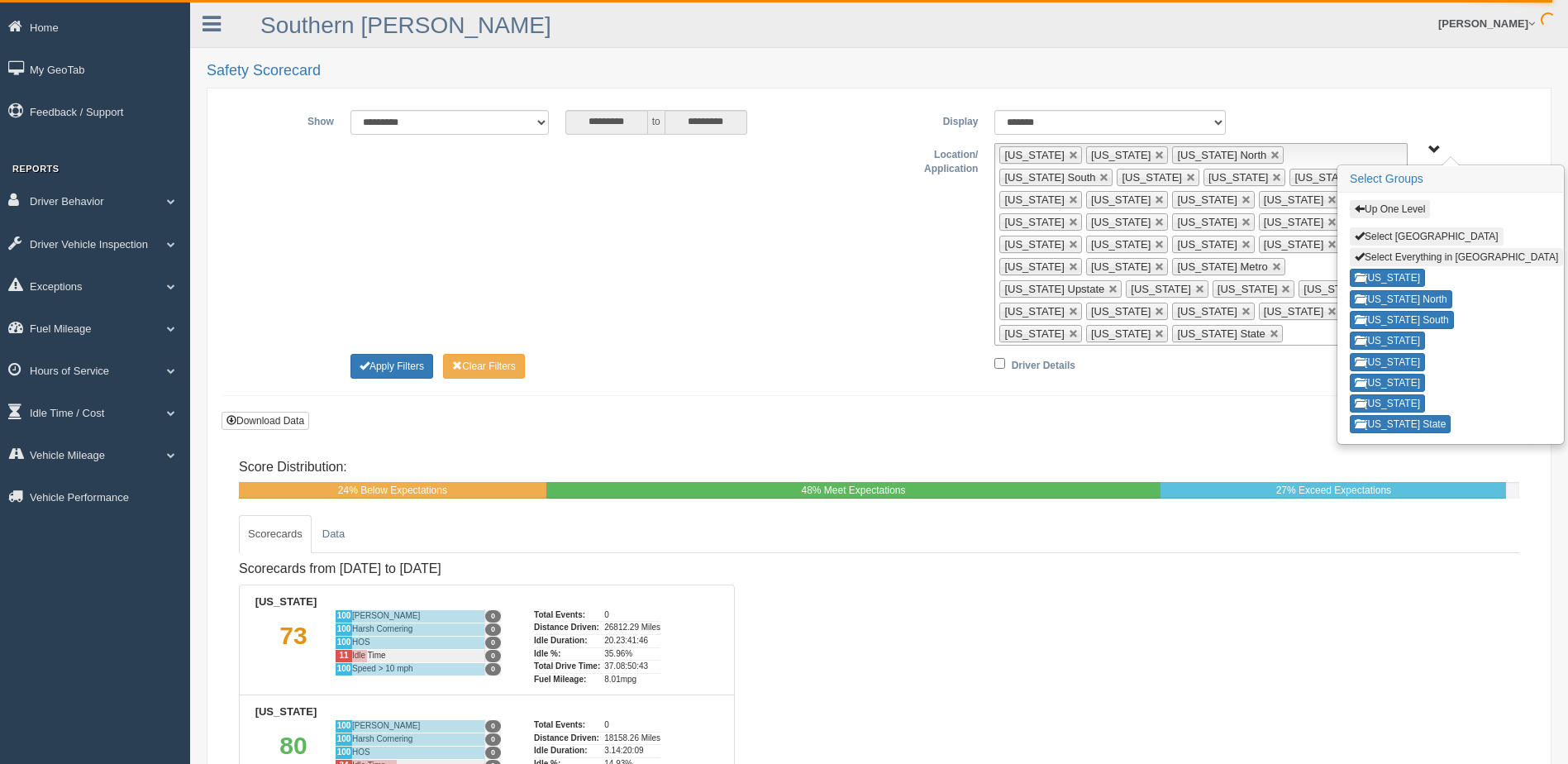
click at [1020, 342] on div "**********" at bounding box center [879, 245] width 1314 height 297
click at [404, 354] on button "Apply Filters" at bounding box center [392, 366] width 83 height 25
